Goal: Information Seeking & Learning: Get advice/opinions

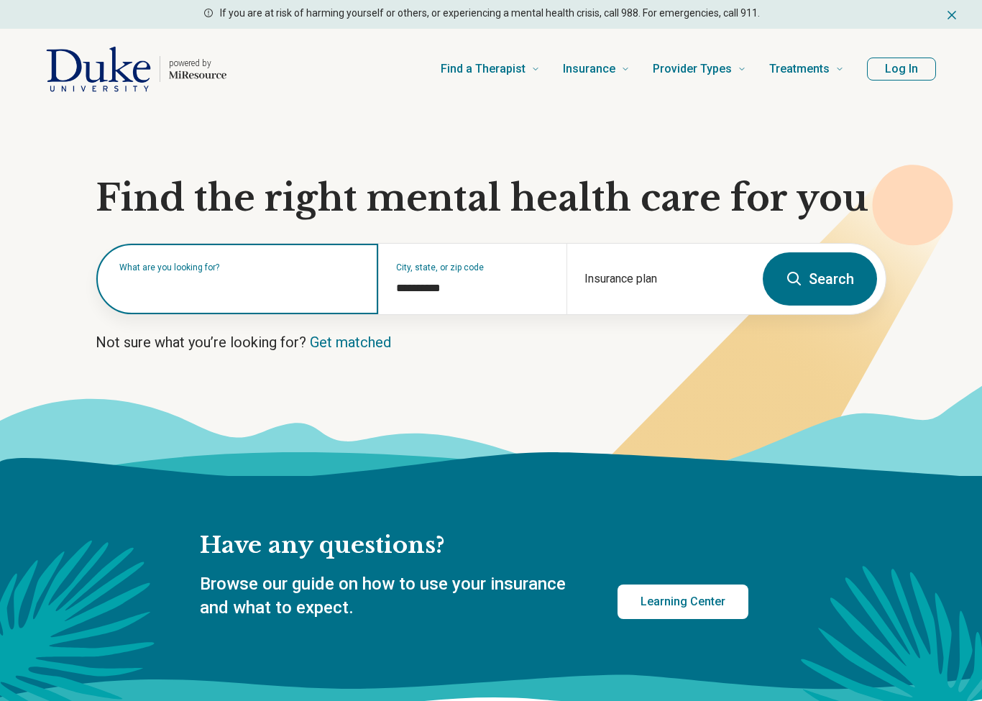
click at [301, 295] on div "What are you looking for?" at bounding box center [237, 279] width 282 height 70
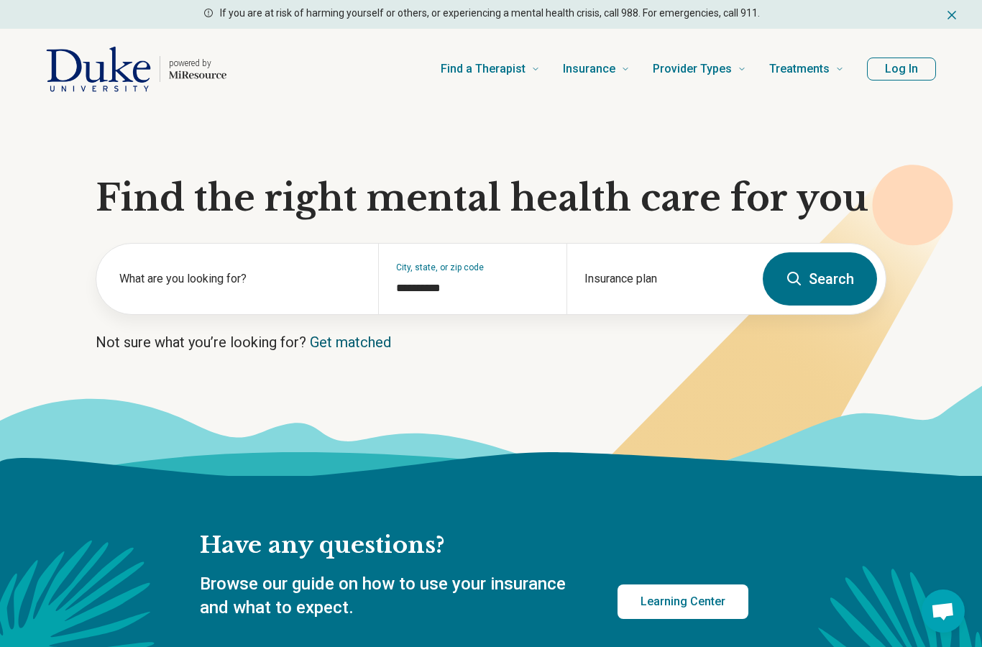
click at [370, 349] on link "Get matched" at bounding box center [350, 342] width 81 height 17
click at [375, 341] on link "Get matched" at bounding box center [350, 342] width 81 height 17
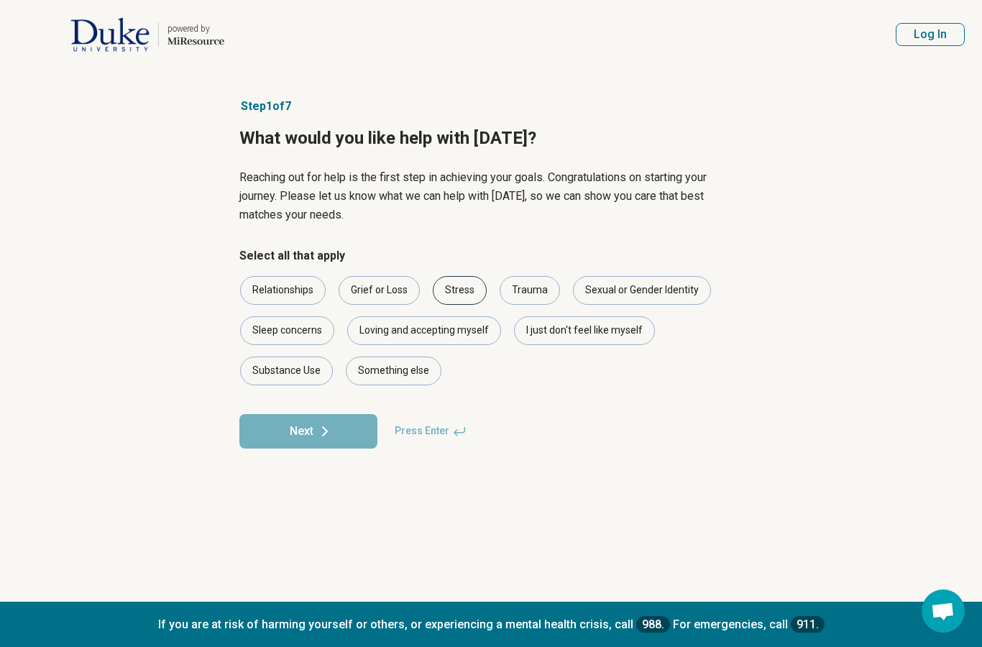
click at [444, 287] on div "Stress" at bounding box center [460, 290] width 54 height 29
click at [400, 339] on div "Loving and accepting myself" at bounding box center [424, 330] width 154 height 29
click at [340, 435] on button "Next" at bounding box center [308, 431] width 138 height 35
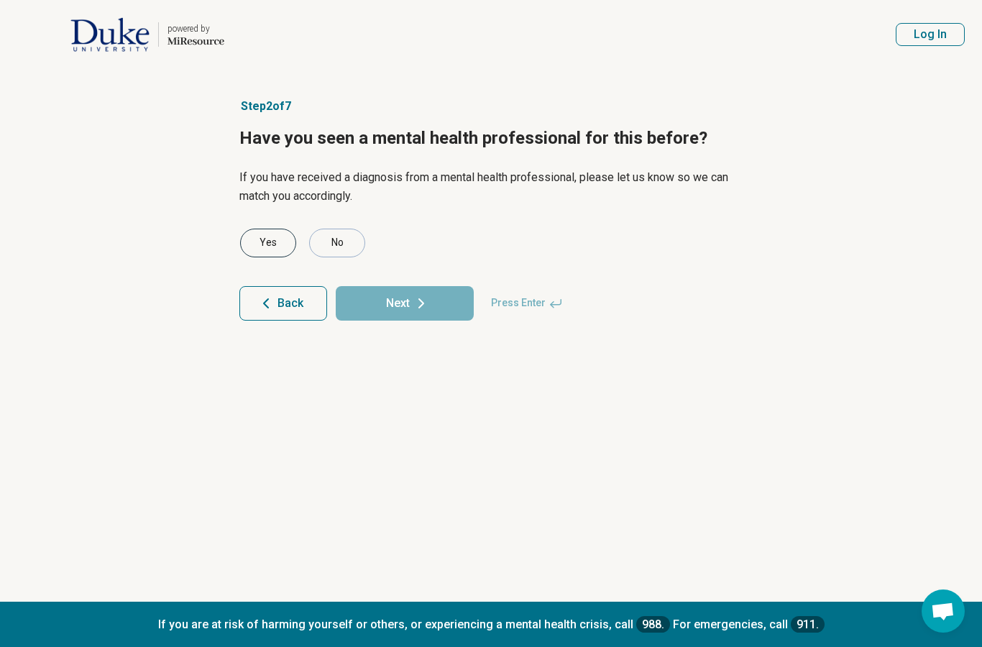
click at [274, 251] on div "Yes" at bounding box center [268, 243] width 56 height 29
click at [393, 313] on button "Next" at bounding box center [405, 303] width 138 height 35
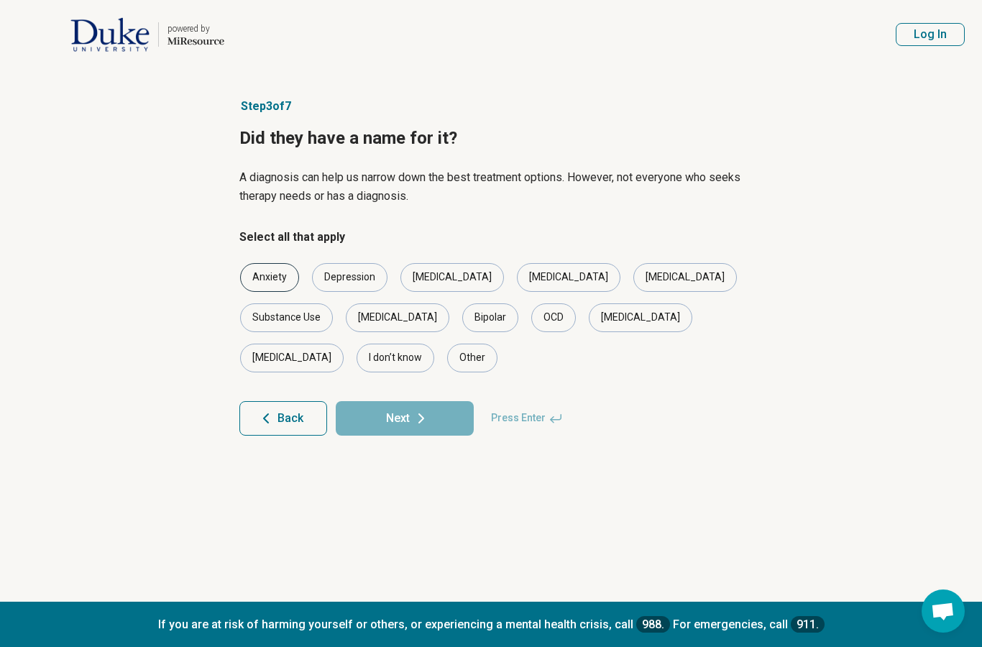
click at [263, 288] on div "Anxiety" at bounding box center [269, 277] width 59 height 29
click at [349, 275] on div "Depression" at bounding box center [349, 277] width 75 height 29
click at [433, 401] on button "Next" at bounding box center [405, 418] width 138 height 35
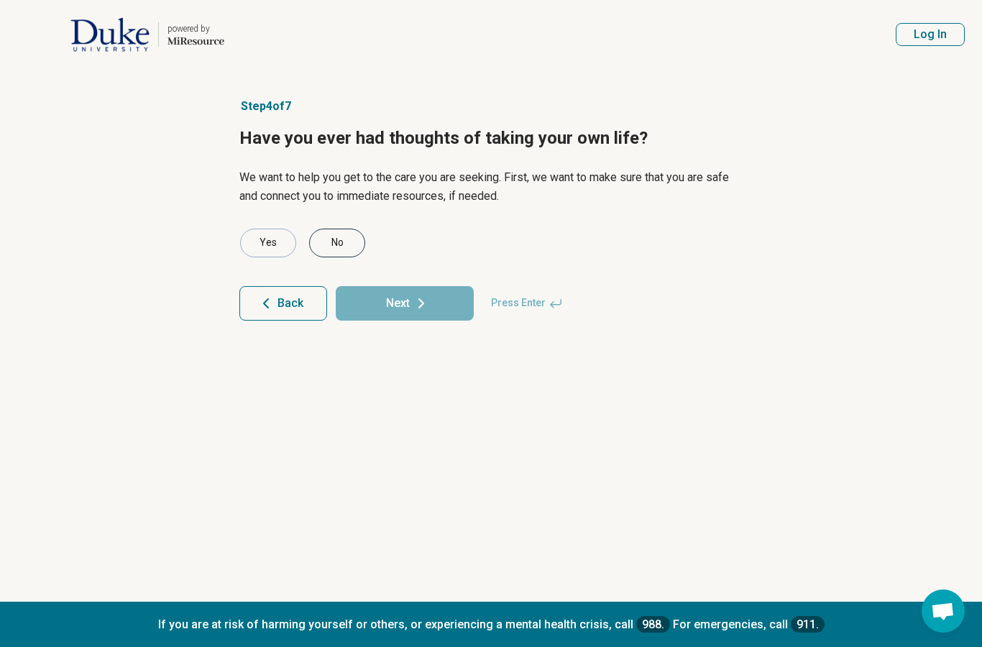
click at [349, 249] on div "No" at bounding box center [337, 243] width 56 height 29
click at [417, 306] on icon at bounding box center [421, 303] width 17 height 17
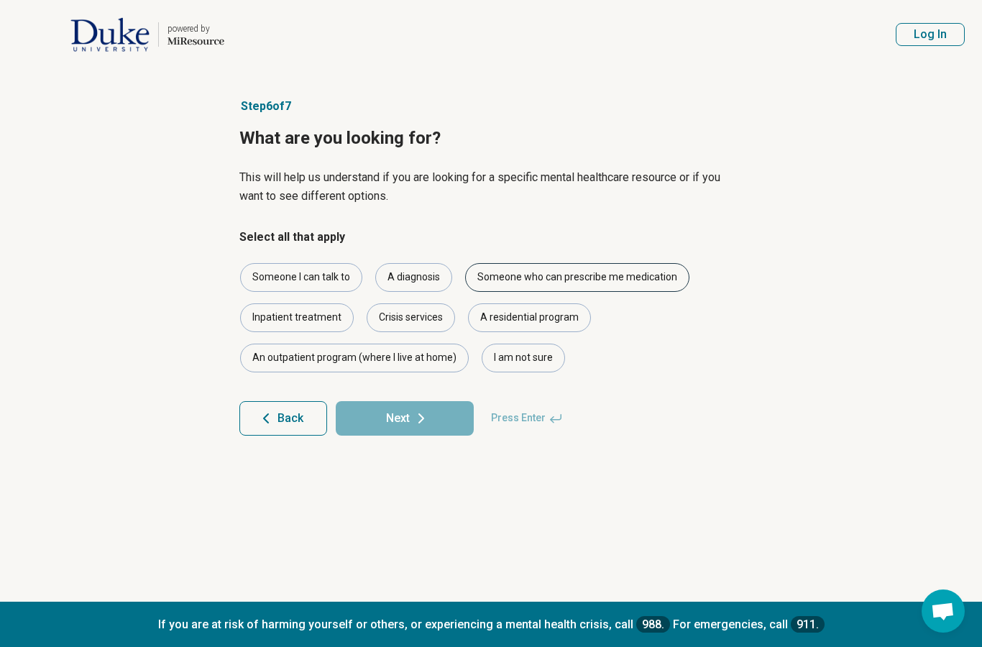
click at [557, 279] on div "Someone who can prescribe me medication" at bounding box center [577, 277] width 224 height 29
click at [357, 284] on div "Someone I can talk to" at bounding box center [301, 277] width 122 height 29
click at [412, 276] on div "A diagnosis" at bounding box center [413, 277] width 77 height 29
click at [436, 421] on button "Next" at bounding box center [405, 418] width 138 height 35
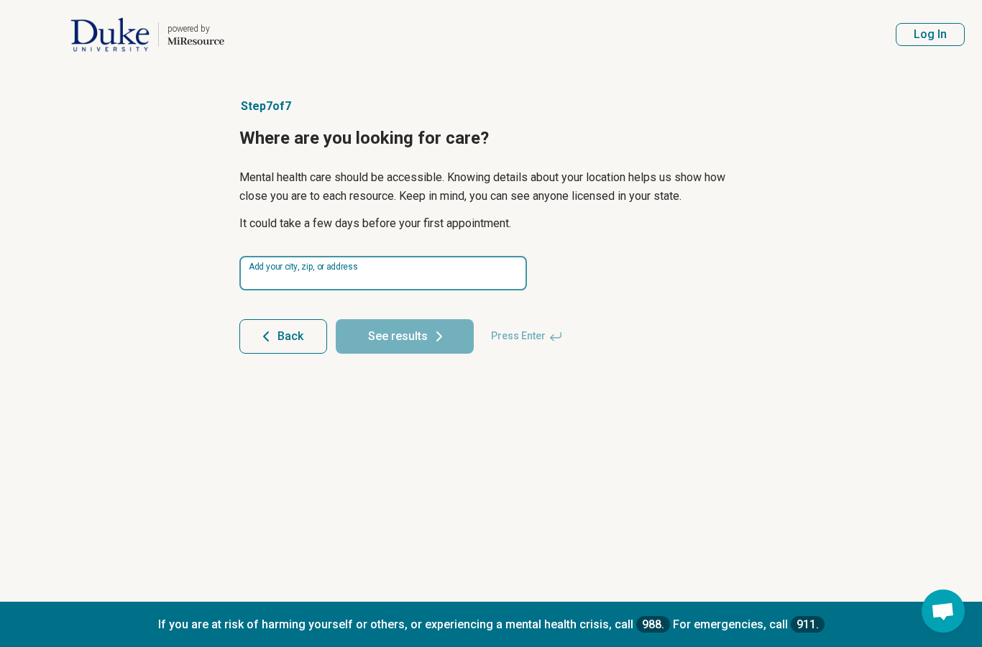
click at [390, 273] on input at bounding box center [383, 273] width 288 height 35
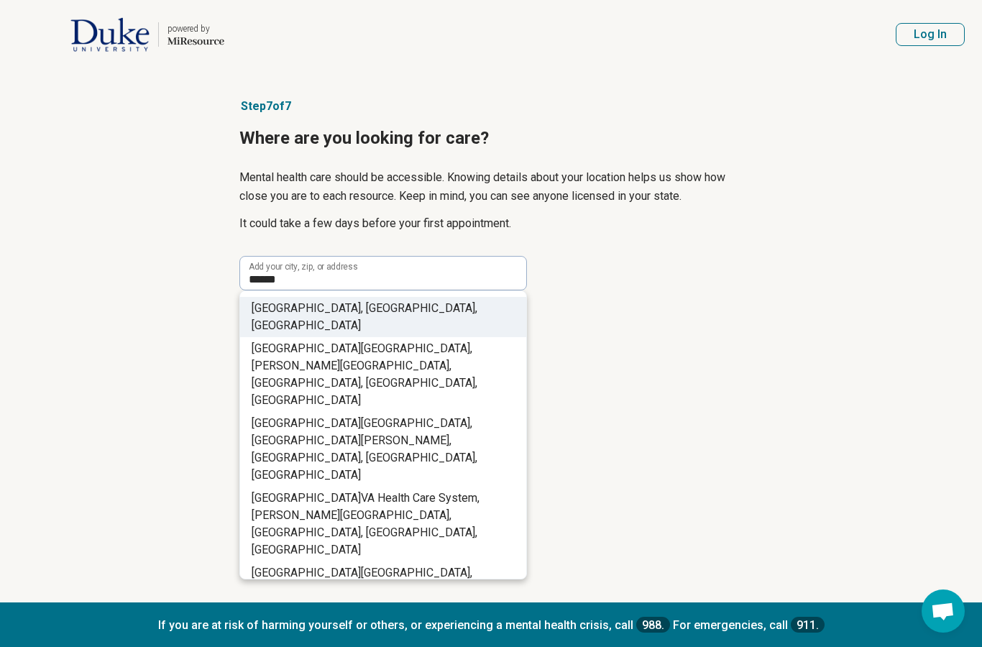
click at [368, 306] on li "[GEOGRAPHIC_DATA] , [GEOGRAPHIC_DATA], [GEOGRAPHIC_DATA]" at bounding box center [383, 317] width 286 height 40
type input "**********"
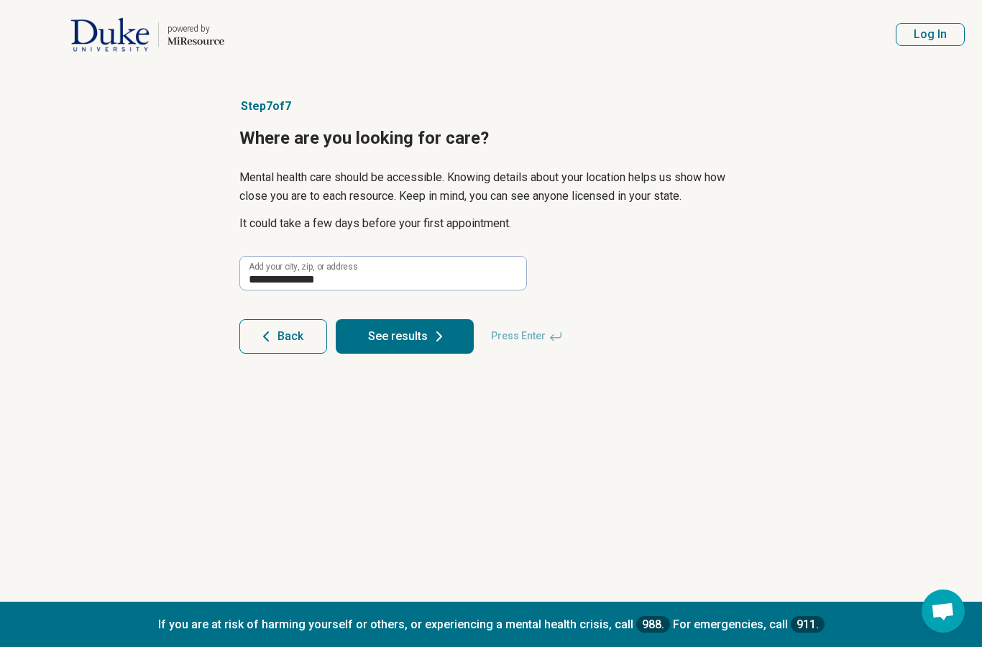
click at [428, 336] on button "See results" at bounding box center [405, 336] width 138 height 35
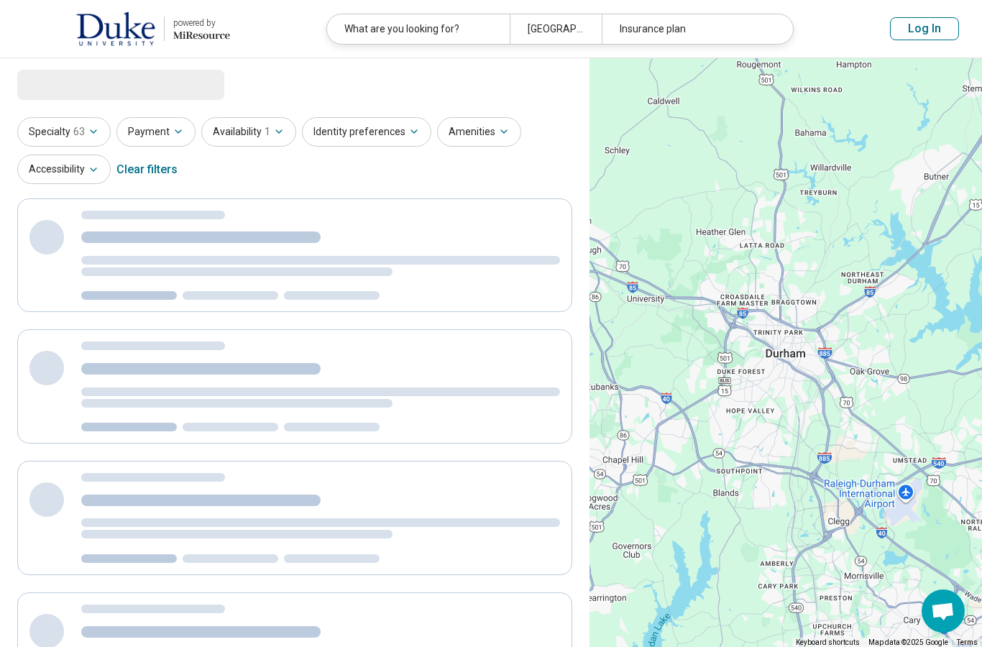
select select "***"
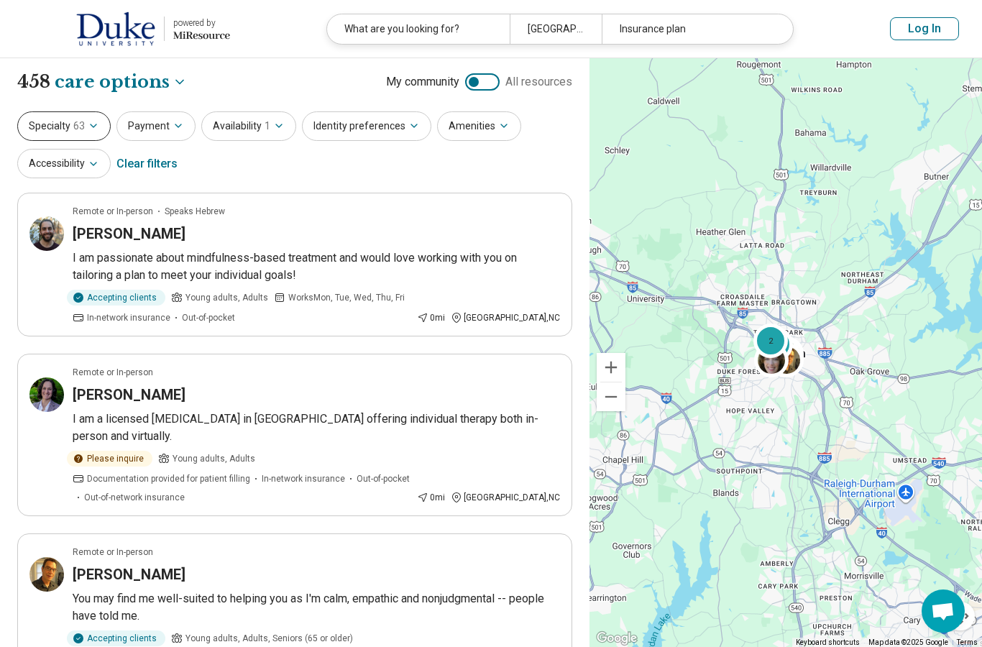
click at [70, 129] on button "Specialty 63" at bounding box center [63, 125] width 93 height 29
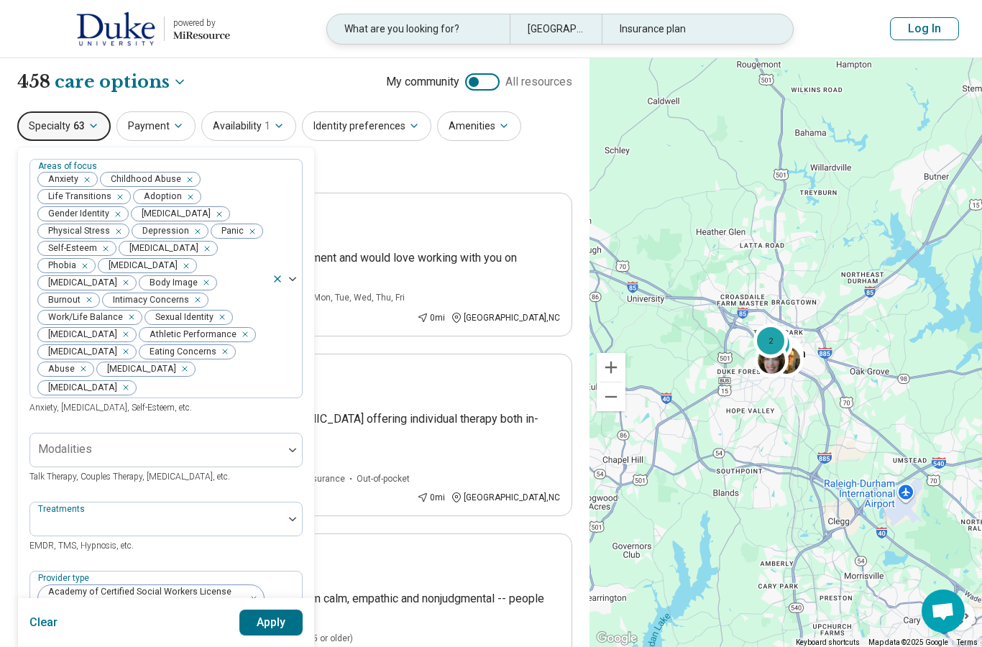
click at [483, 38] on div "What are you looking for?" at bounding box center [418, 28] width 183 height 29
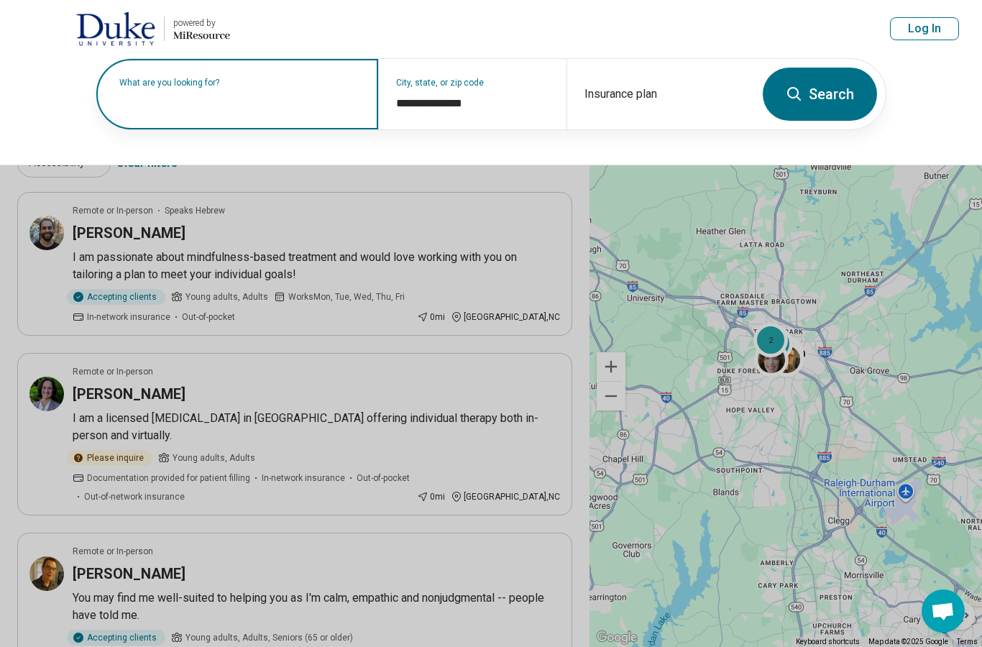
click at [354, 112] on div "What are you looking for?" at bounding box center [237, 94] width 282 height 70
type input "*"
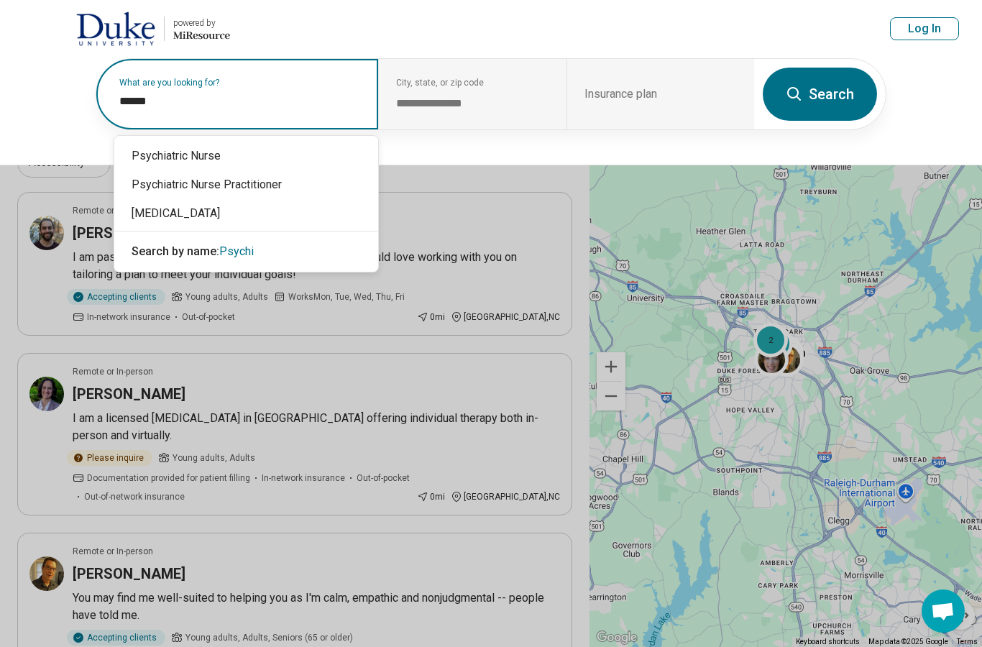
type input "*******"
click at [244, 220] on button at bounding box center [491, 323] width 982 height 647
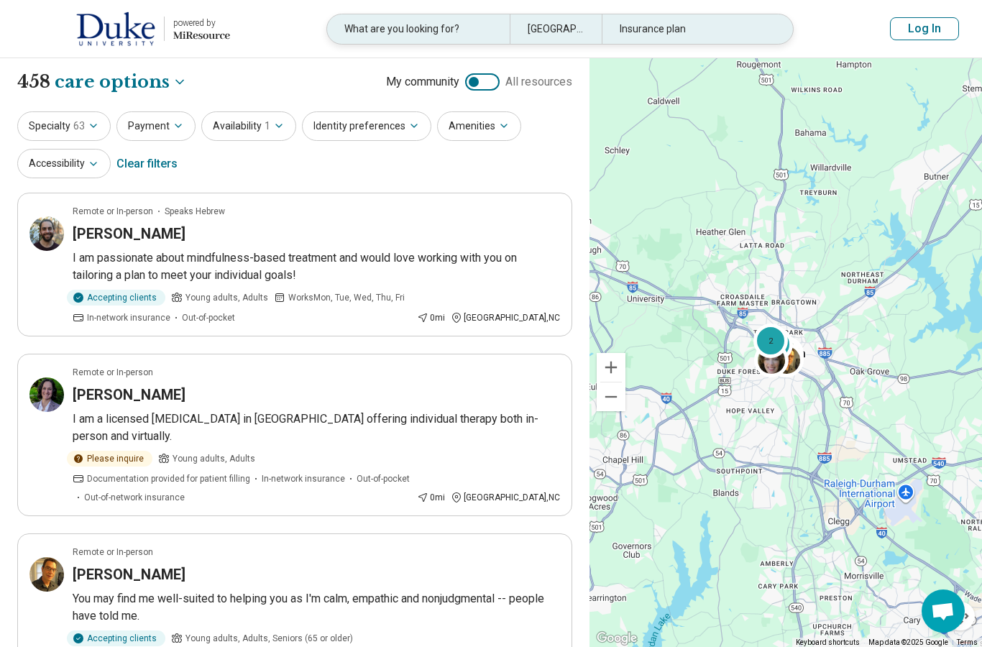
click at [800, 23] on icon at bounding box center [807, 29] width 14 height 14
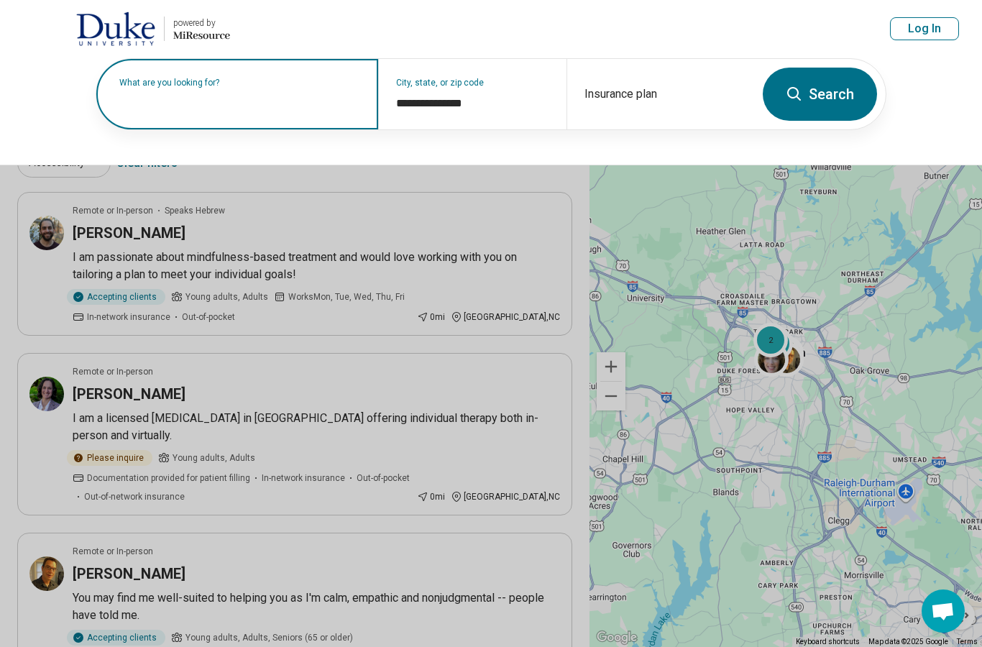
click at [323, 105] on input "text" at bounding box center [240, 101] width 242 height 17
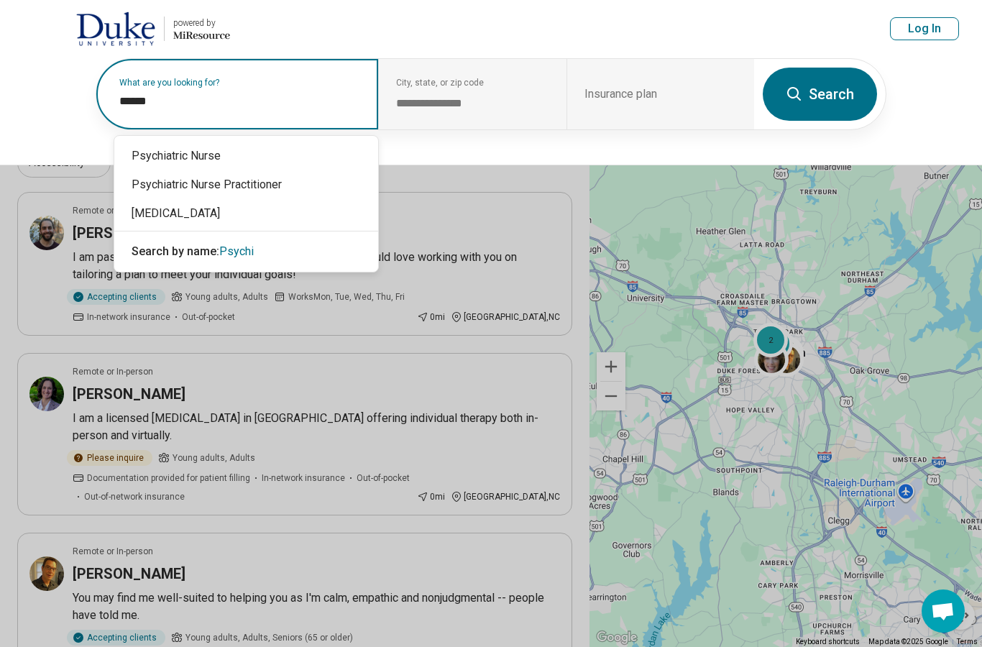
type input "*******"
click at [198, 221] on button at bounding box center [491, 323] width 982 height 647
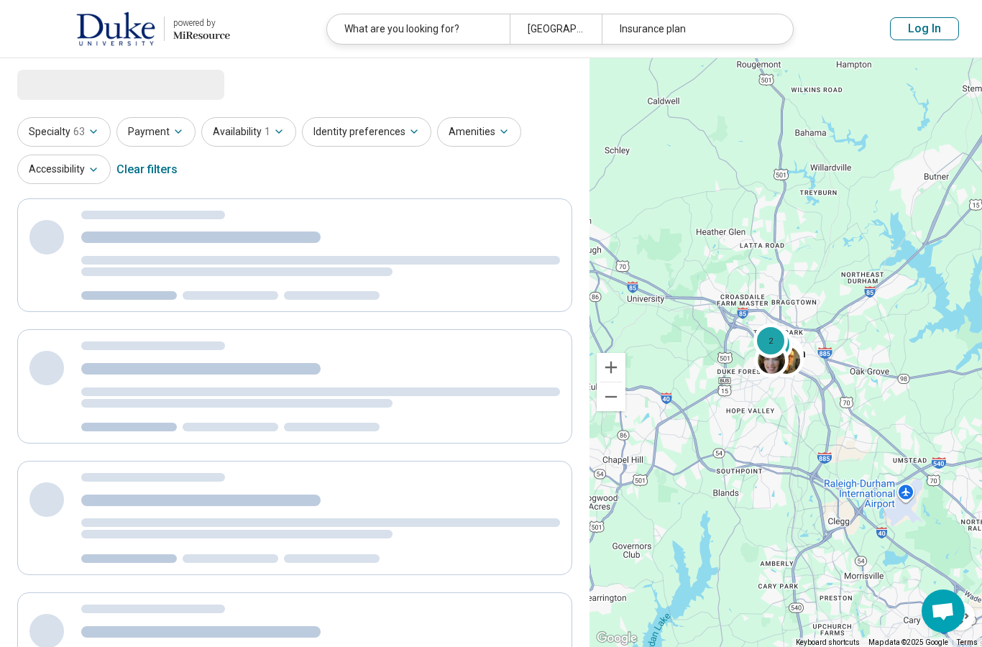
select select "***"
